Goal: Check status

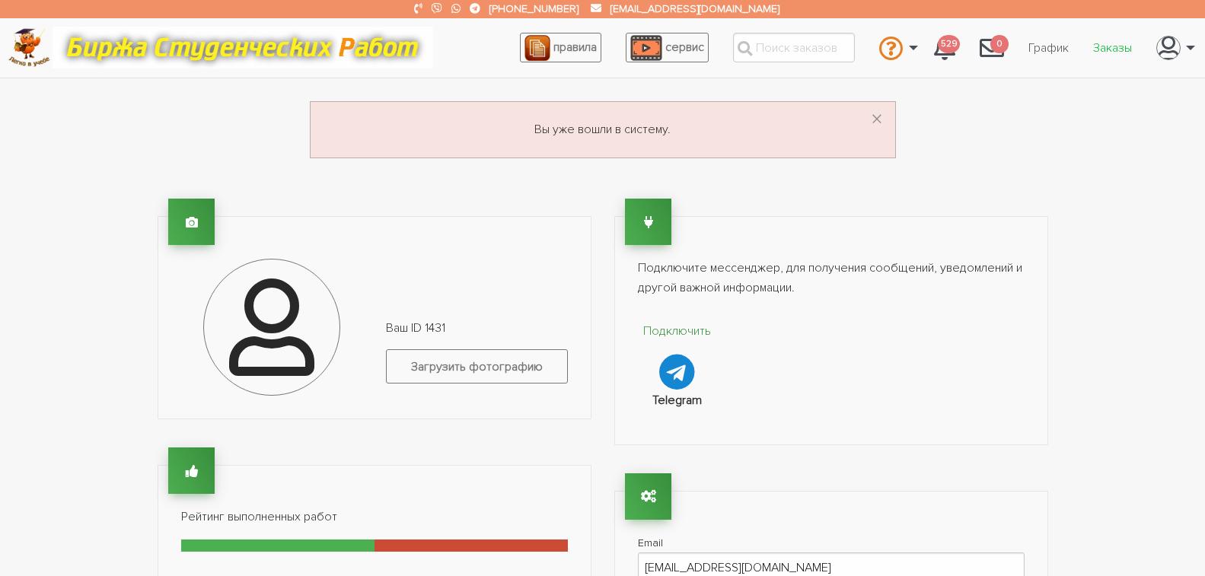
click at [1121, 48] on link "Заказы" at bounding box center [1112, 47] width 63 height 29
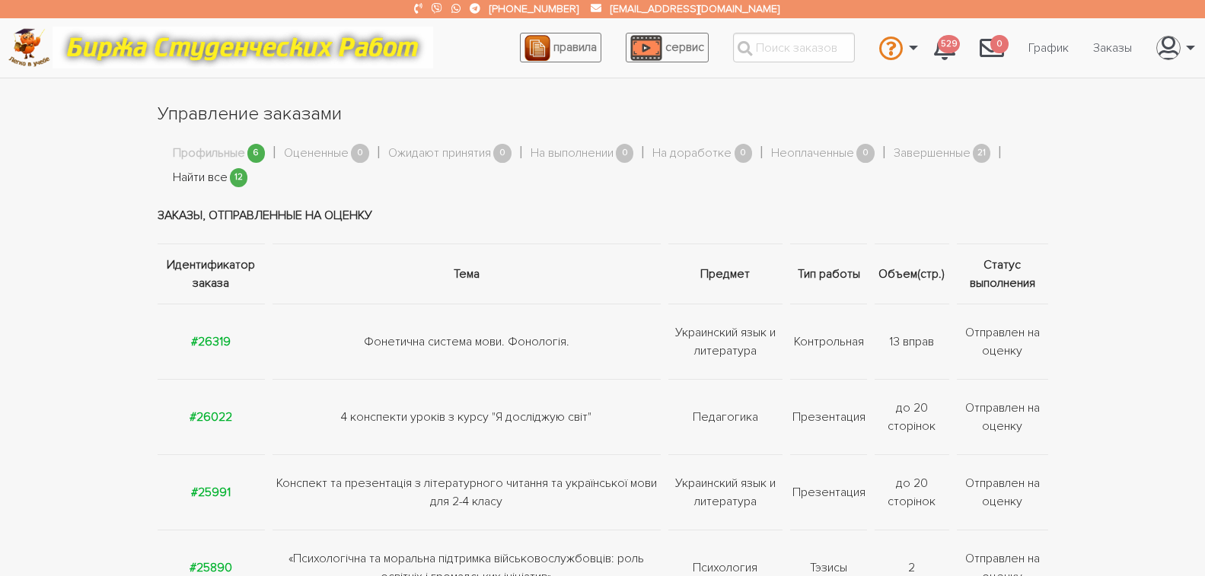
click at [197, 177] on link "Найти все" at bounding box center [200, 178] width 55 height 20
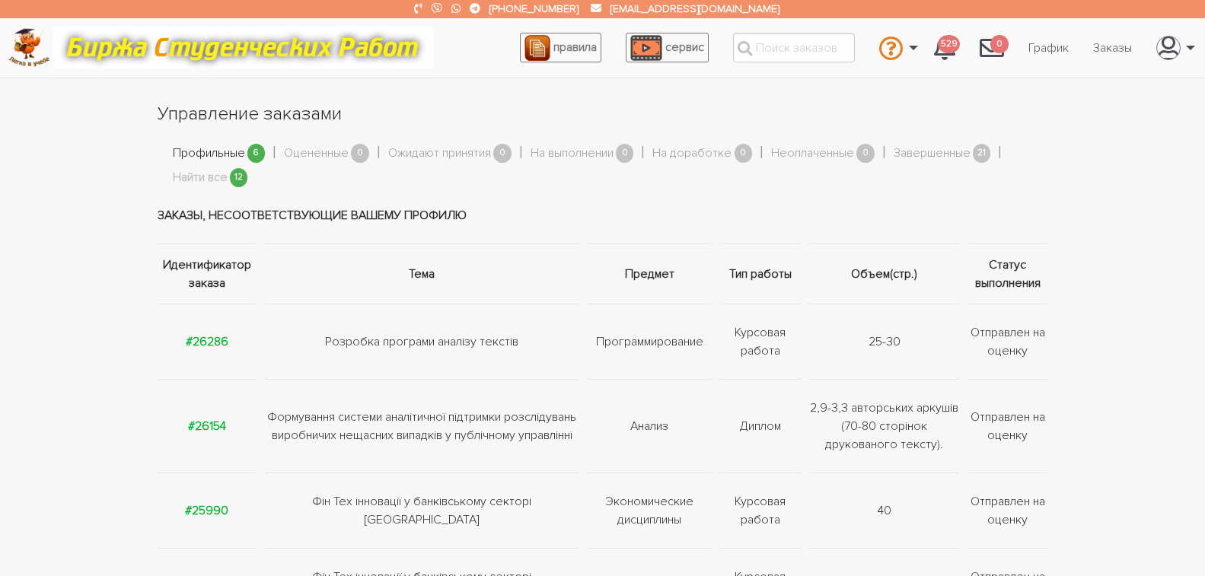
click at [222, 153] on link "Профильные" at bounding box center [209, 154] width 72 height 20
